Goal: Task Accomplishment & Management: Use online tool/utility

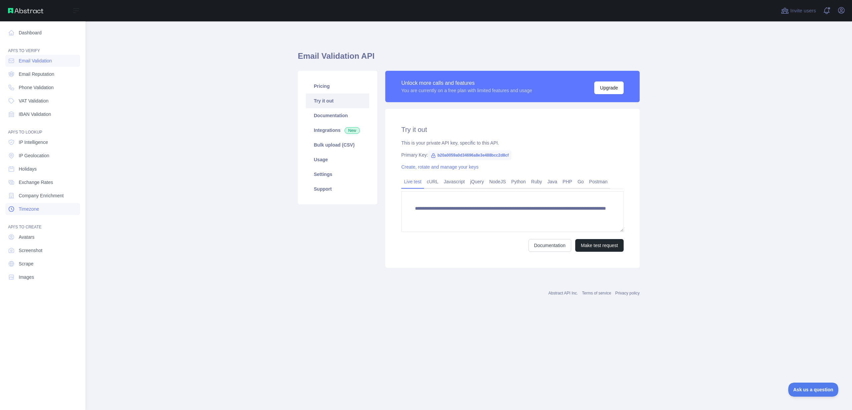
click at [30, 212] on span "Timezone" at bounding box center [29, 209] width 20 height 7
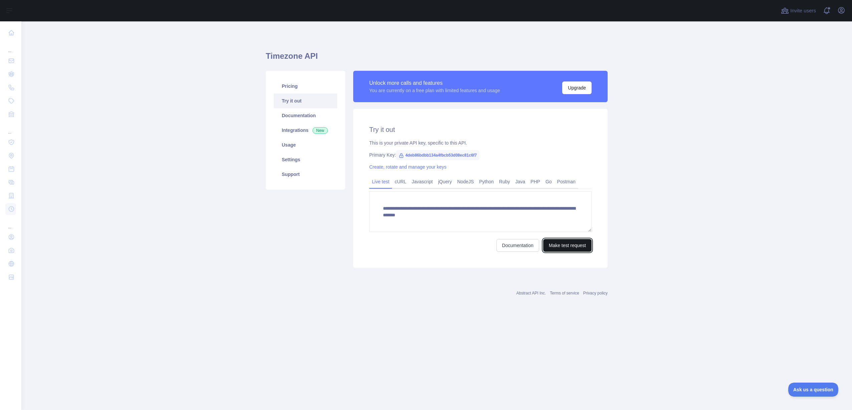
click at [555, 242] on button "Make test request" at bounding box center [567, 245] width 48 height 13
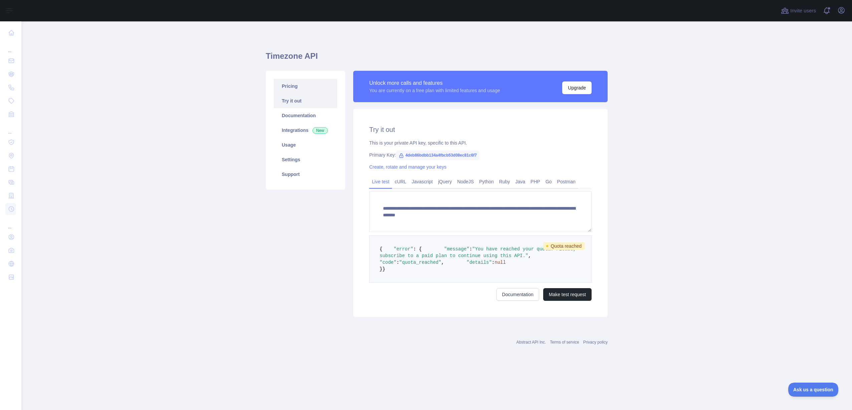
click at [312, 88] on link "Pricing" at bounding box center [305, 86] width 63 height 15
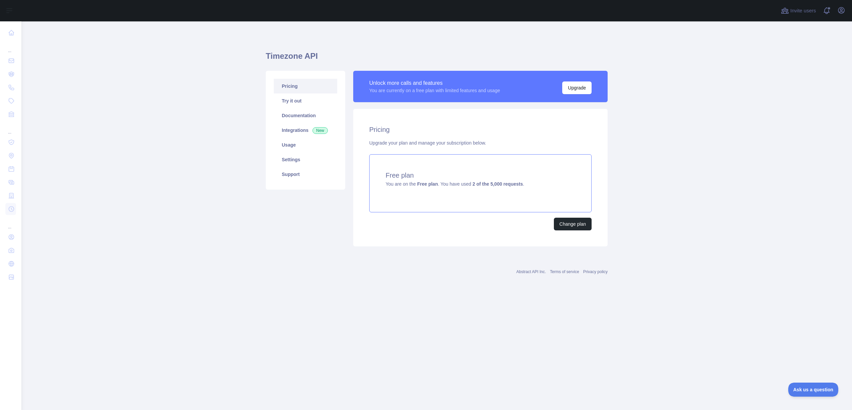
click at [478, 183] on strong "2 of the 5,000 requests" at bounding box center [498, 183] width 50 height 5
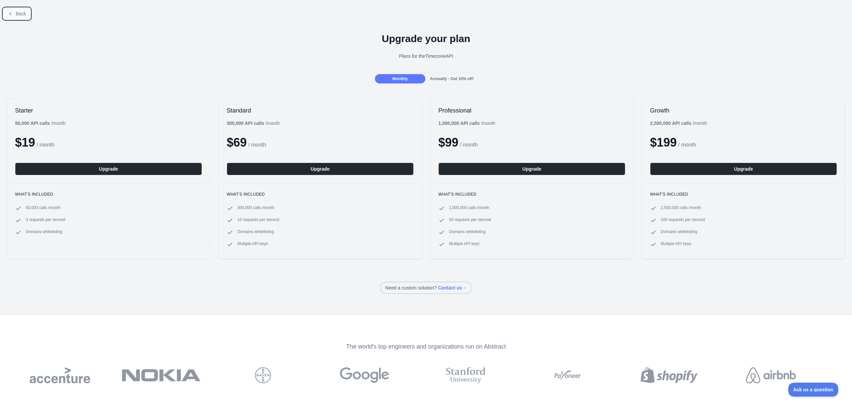
click at [14, 15] on button "Back" at bounding box center [16, 13] width 27 height 11
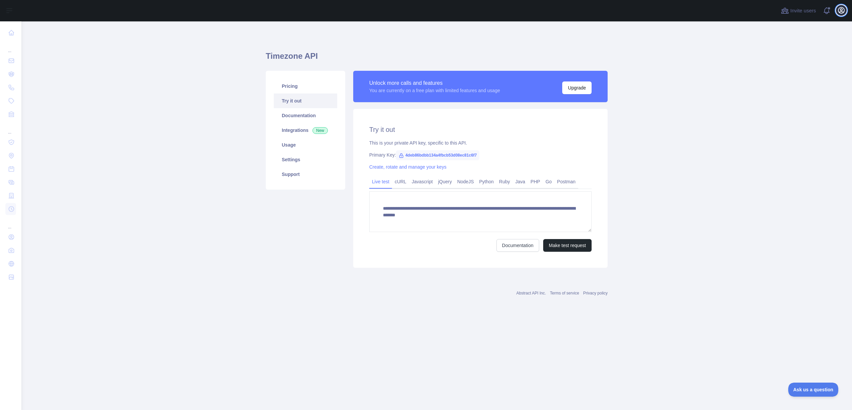
click at [843, 13] on icon "button" at bounding box center [842, 10] width 6 height 6
click at [791, 89] on button "Sign out" at bounding box center [809, 88] width 75 height 12
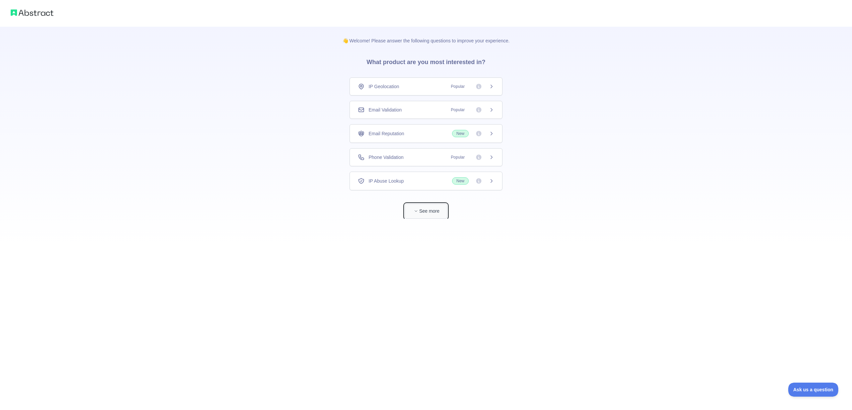
click at [416, 207] on button "See more" at bounding box center [426, 211] width 43 height 15
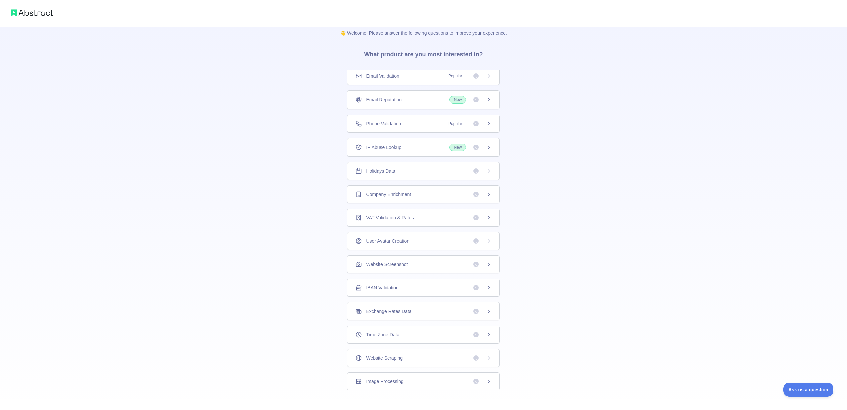
scroll to position [15, 0]
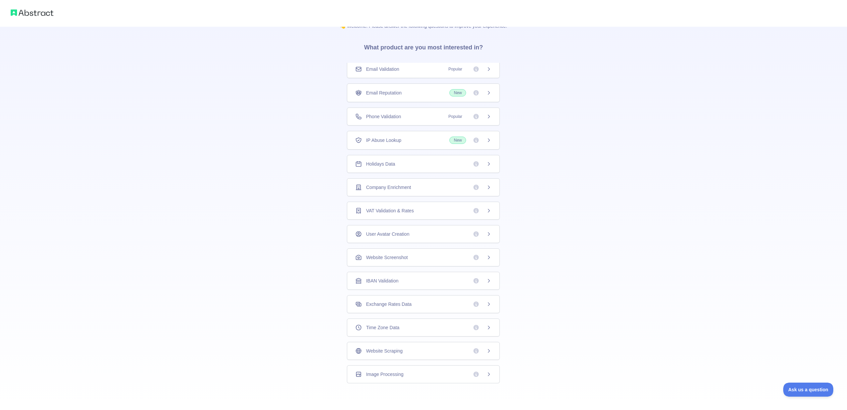
click at [378, 325] on span "Time Zone Data" at bounding box center [382, 327] width 33 height 7
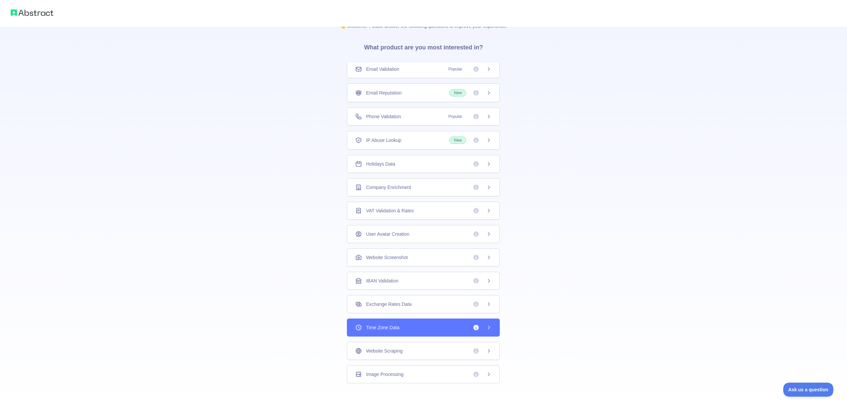
click at [378, 328] on span "Time Zone Data" at bounding box center [382, 327] width 33 height 7
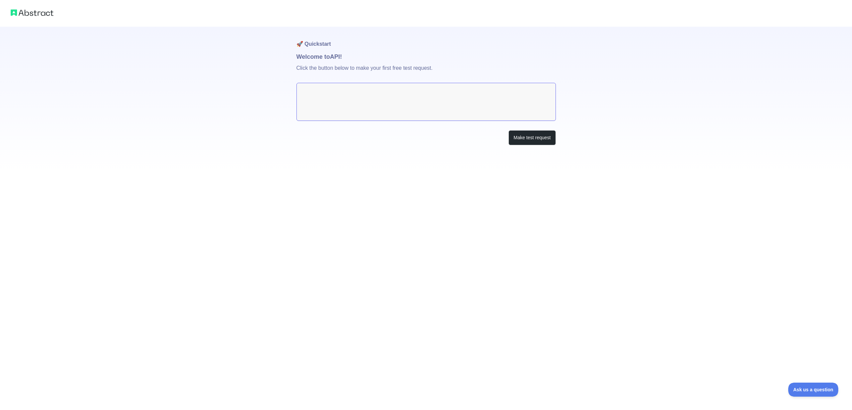
click at [483, 109] on textarea at bounding box center [427, 102] width 260 height 38
click at [540, 142] on button "Make test request" at bounding box center [532, 137] width 47 height 15
click at [395, 91] on textarea at bounding box center [427, 102] width 260 height 38
click at [516, 132] on button "Make test request" at bounding box center [532, 137] width 47 height 15
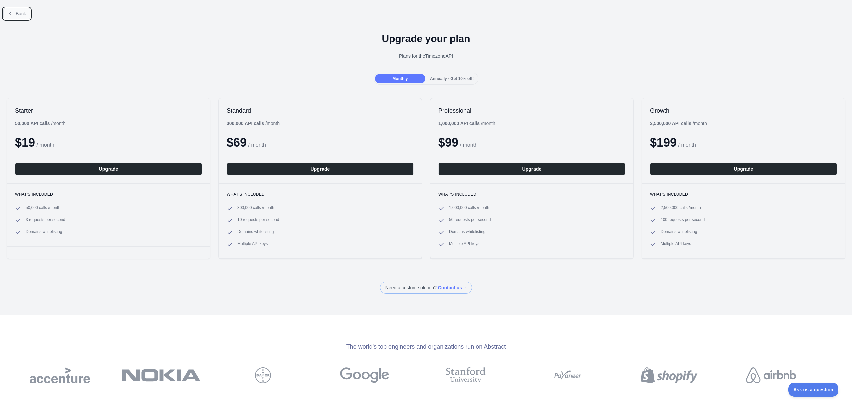
click at [10, 11] on icon at bounding box center [10, 13] width 5 height 5
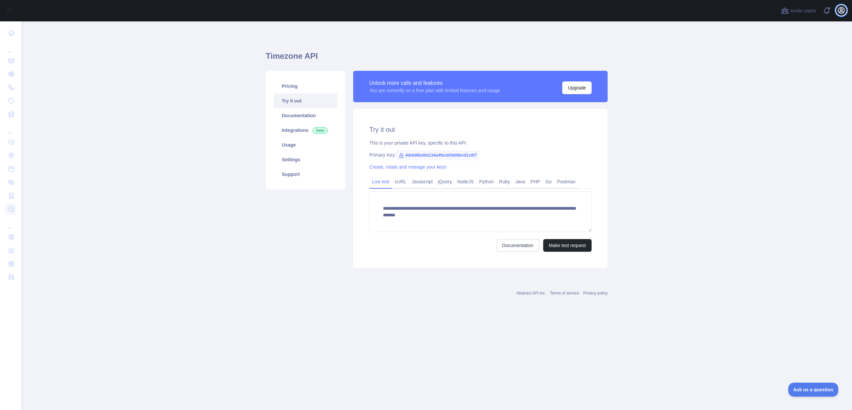
click at [845, 9] on icon "button" at bounding box center [842, 10] width 8 height 8
click at [725, 226] on main "**********" at bounding box center [436, 215] width 831 height 389
click at [405, 156] on span "fd6b9b47c752431eb78d51829934fbe6" at bounding box center [437, 155] width 83 height 10
click at [568, 246] on button "Make test request" at bounding box center [567, 245] width 48 height 13
